Goal: Obtain resource: Obtain resource

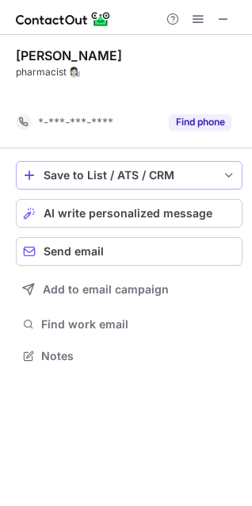
scroll to position [319, 252]
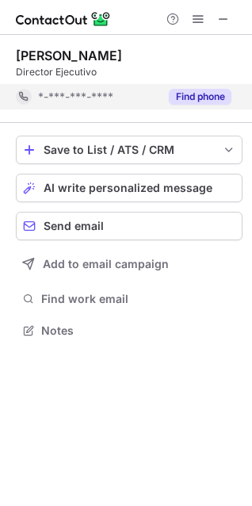
click at [204, 97] on button "Find phone" at bounding box center [200, 97] width 63 height 16
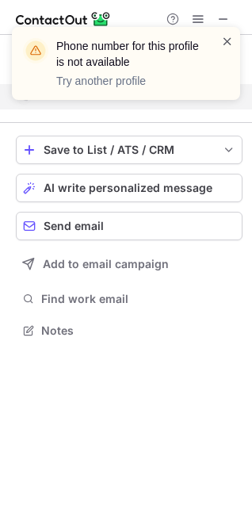
click at [225, 42] on span at bounding box center [227, 41] width 13 height 16
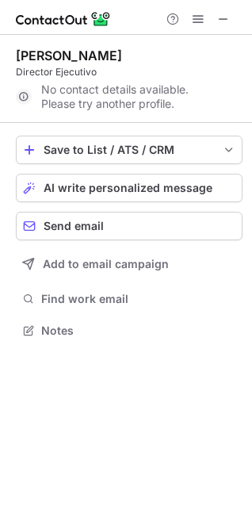
click at [218, 19] on div "Phone number for this profile is not available Try another profile" at bounding box center [126, 27] width 254 height 32
click at [224, 22] on span at bounding box center [223, 19] width 13 height 13
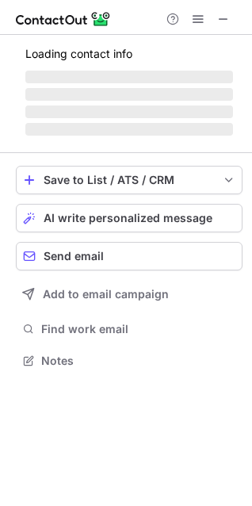
scroll to position [359, 252]
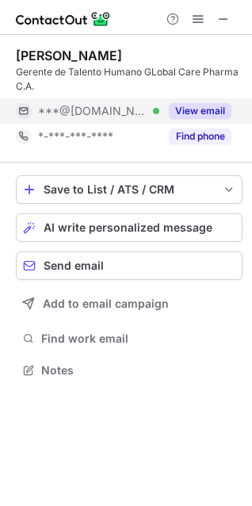
click at [209, 105] on button "View email" at bounding box center [200, 111] width 63 height 16
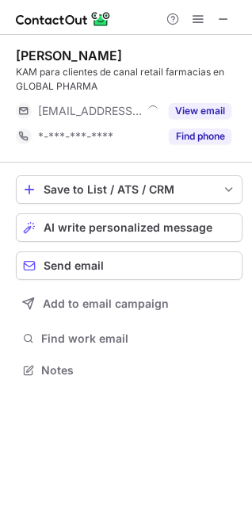
scroll to position [359, 252]
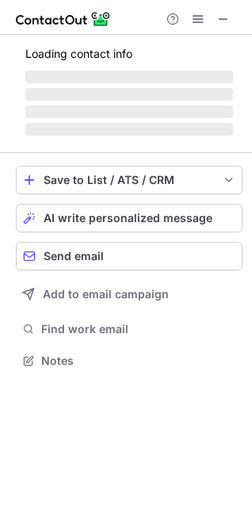
scroll to position [370, 252]
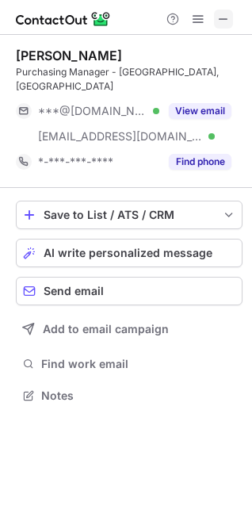
click at [219, 14] on span at bounding box center [223, 19] width 13 height 13
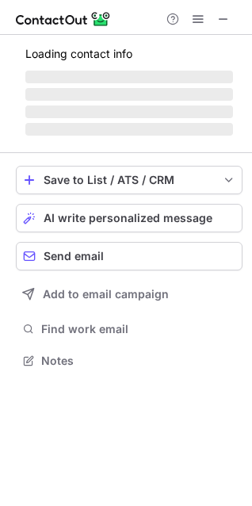
scroll to position [345, 252]
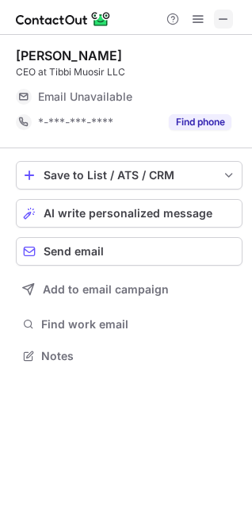
click at [222, 20] on span at bounding box center [223, 19] width 13 height 13
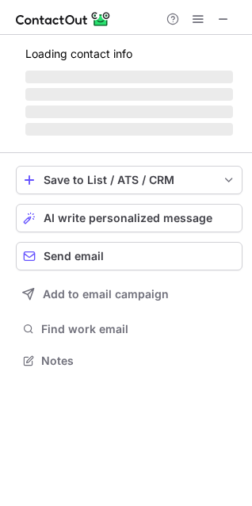
scroll to position [359, 252]
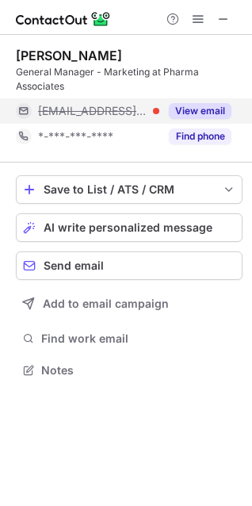
click at [189, 109] on button "View email" at bounding box center [200, 111] width 63 height 16
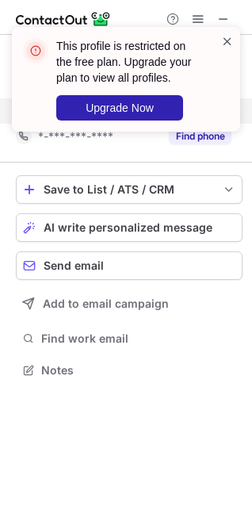
click at [228, 43] on span at bounding box center [227, 41] width 13 height 16
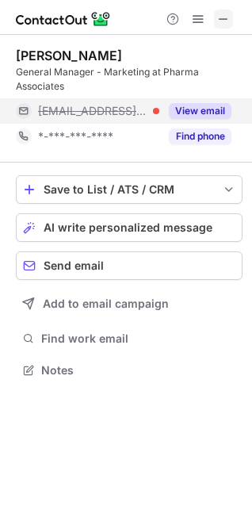
click at [221, 19] on span at bounding box center [223, 19] width 13 height 13
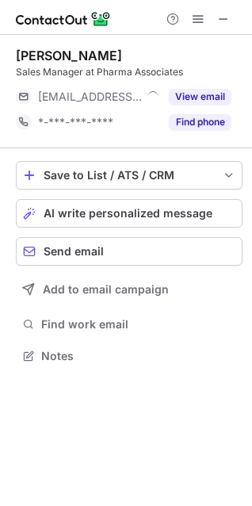
scroll to position [345, 252]
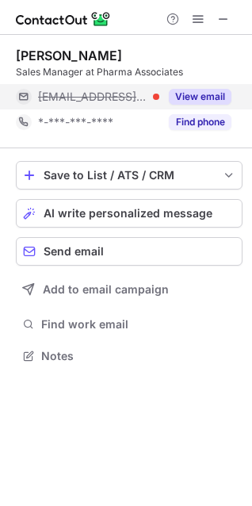
click at [220, 88] on div "View email" at bounding box center [195, 96] width 72 height 25
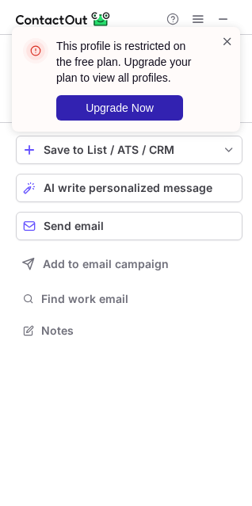
scroll to position [319, 252]
click at [229, 44] on span at bounding box center [227, 41] width 13 height 16
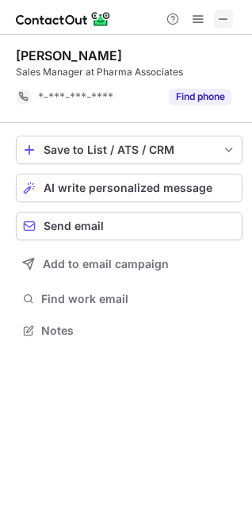
click at [220, 17] on span at bounding box center [223, 19] width 13 height 13
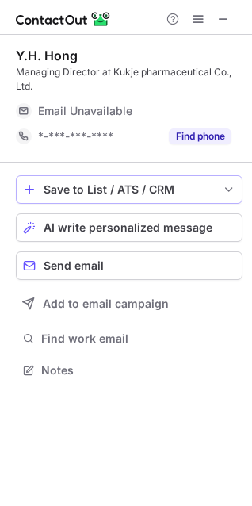
scroll to position [359, 252]
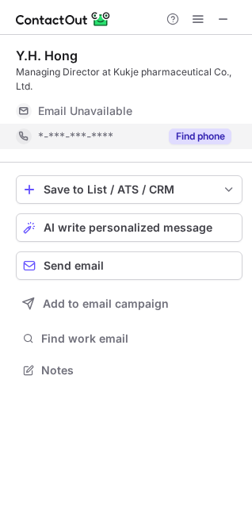
click at [218, 131] on button "Find phone" at bounding box center [200, 136] width 63 height 16
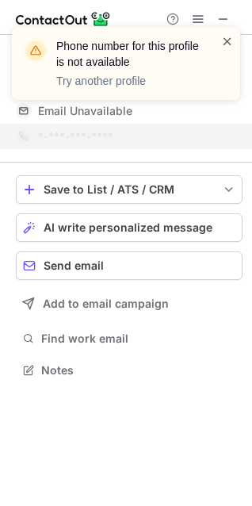
click at [230, 36] on span at bounding box center [227, 41] width 13 height 16
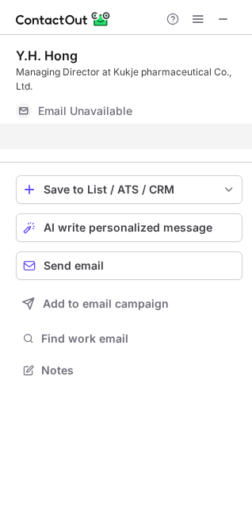
click at [227, 39] on span at bounding box center [227, 41] width 13 height 16
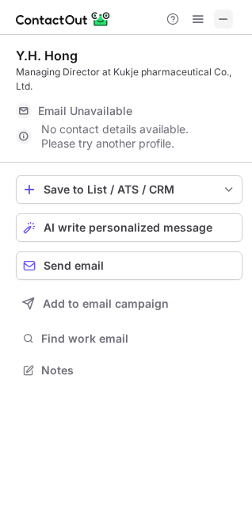
click at [222, 19] on span at bounding box center [223, 19] width 13 height 13
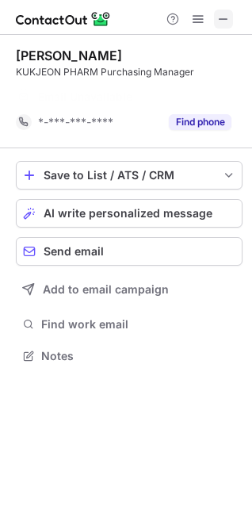
scroll to position [319, 252]
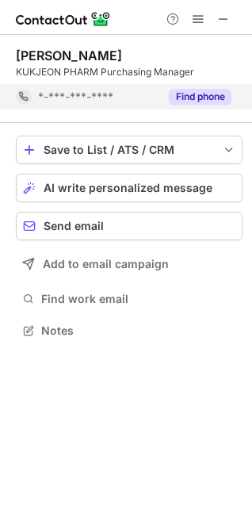
click at [209, 100] on button "Find phone" at bounding box center [200, 97] width 63 height 16
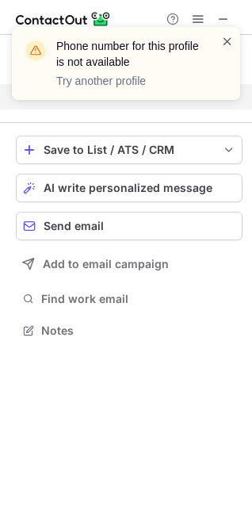
click at [227, 36] on span at bounding box center [227, 41] width 13 height 16
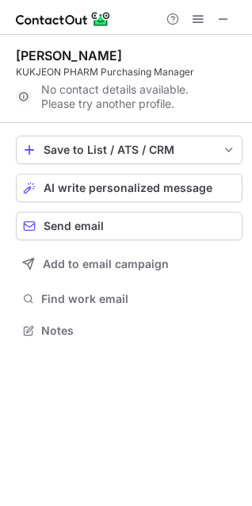
click at [220, 18] on div "Phone number for this profile is not available Try another profile" at bounding box center [126, 69] width 254 height 117
click at [223, 18] on span at bounding box center [223, 19] width 13 height 13
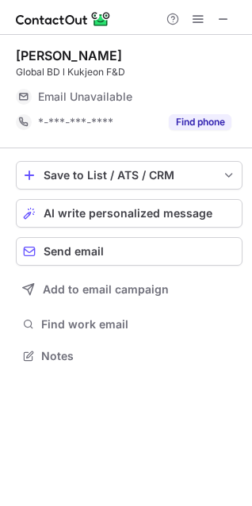
scroll to position [345, 252]
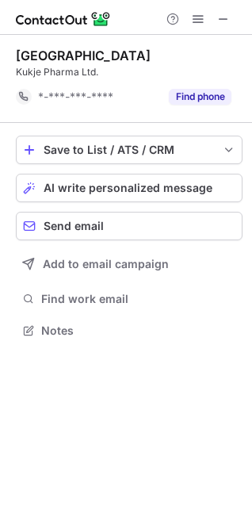
scroll to position [319, 252]
